Goal: Information Seeking & Learning: Understand process/instructions

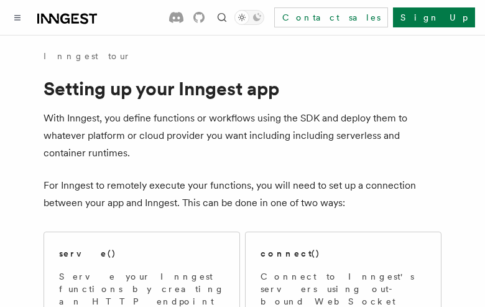
scroll to position [371, 0]
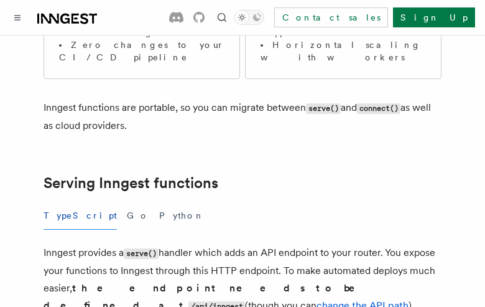
click at [65, 202] on button "TypeScript" at bounding box center [80, 216] width 73 height 28
